Goal: Contribute content

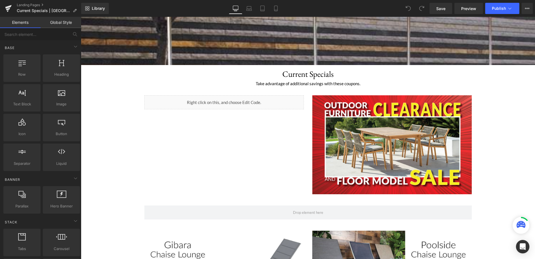
scroll to position [168, 0]
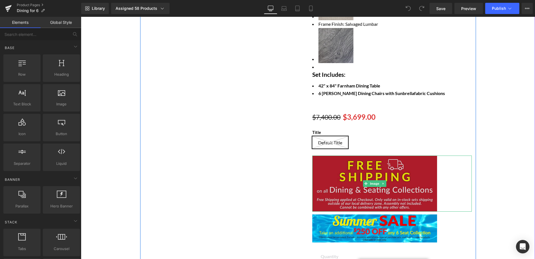
scroll to position [252, 0]
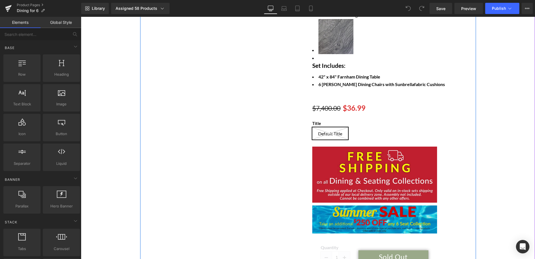
click at [344, 205] on img at bounding box center [374, 219] width 125 height 28
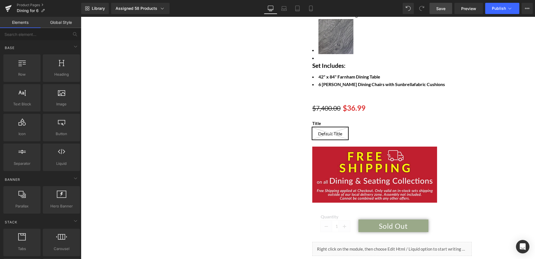
click at [449, 9] on link "Save" at bounding box center [441, 8] width 23 height 11
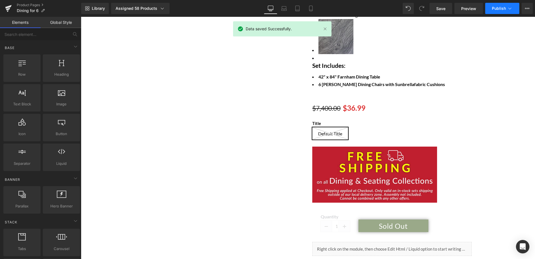
click at [499, 8] on span "Publish" at bounding box center [499, 8] width 14 height 4
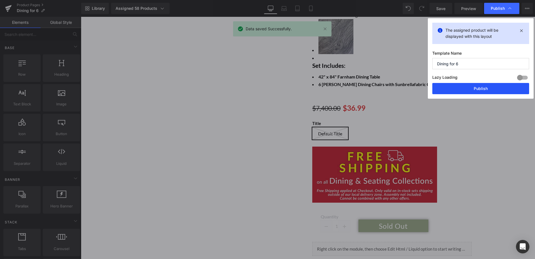
click at [486, 88] on button "Publish" at bounding box center [480, 88] width 97 height 11
